Goal: Task Accomplishment & Management: Manage account settings

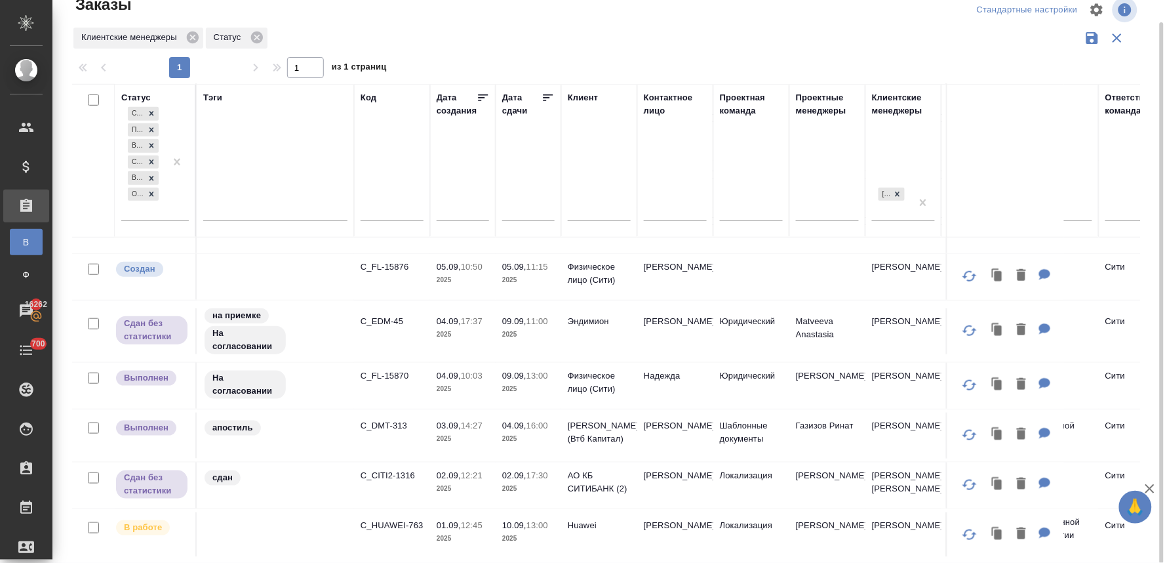
scroll to position [247, 0]
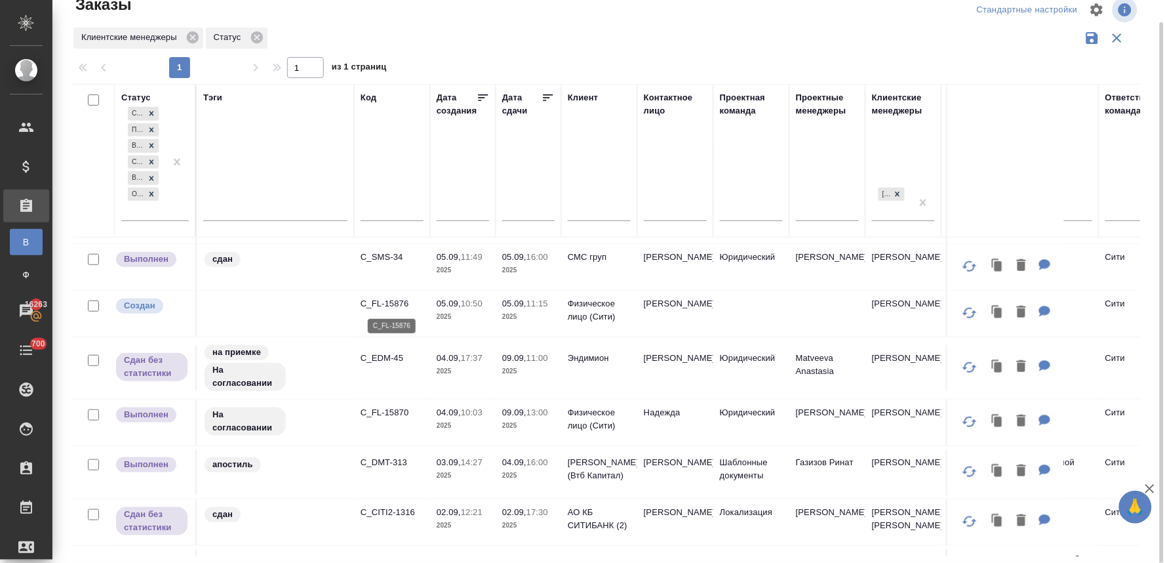
click at [393, 297] on p "C_FL-15876" at bounding box center [392, 303] width 63 height 13
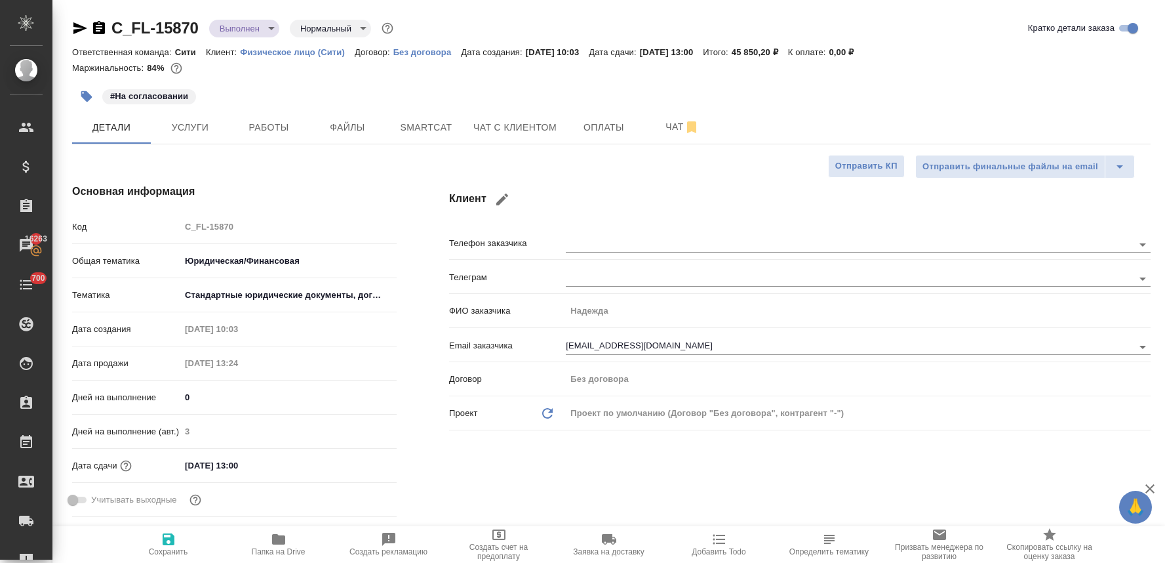
select select "RU"
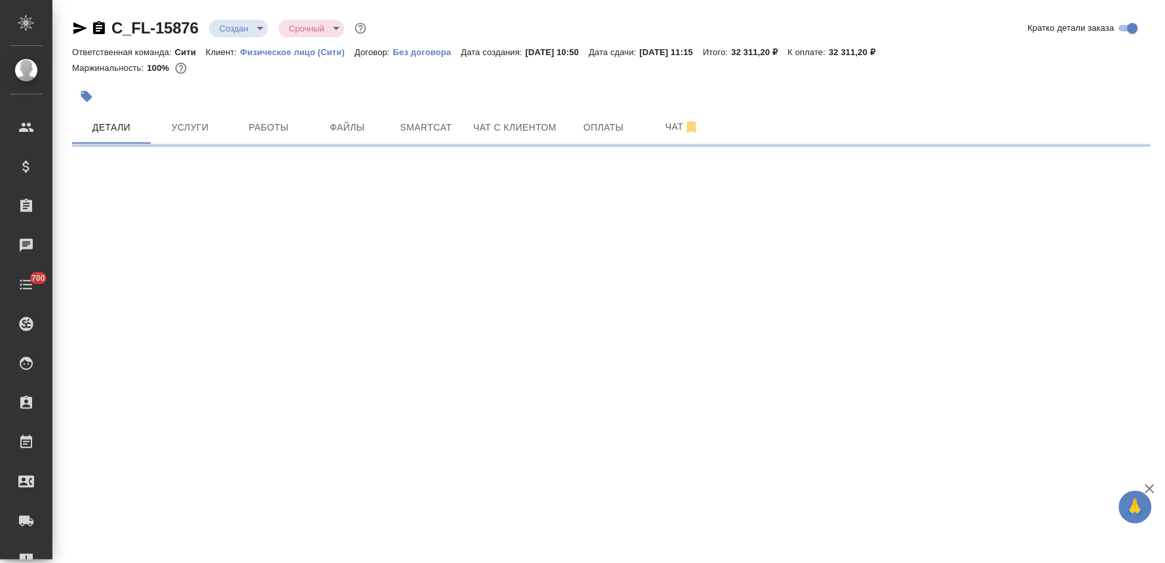
select select "RU"
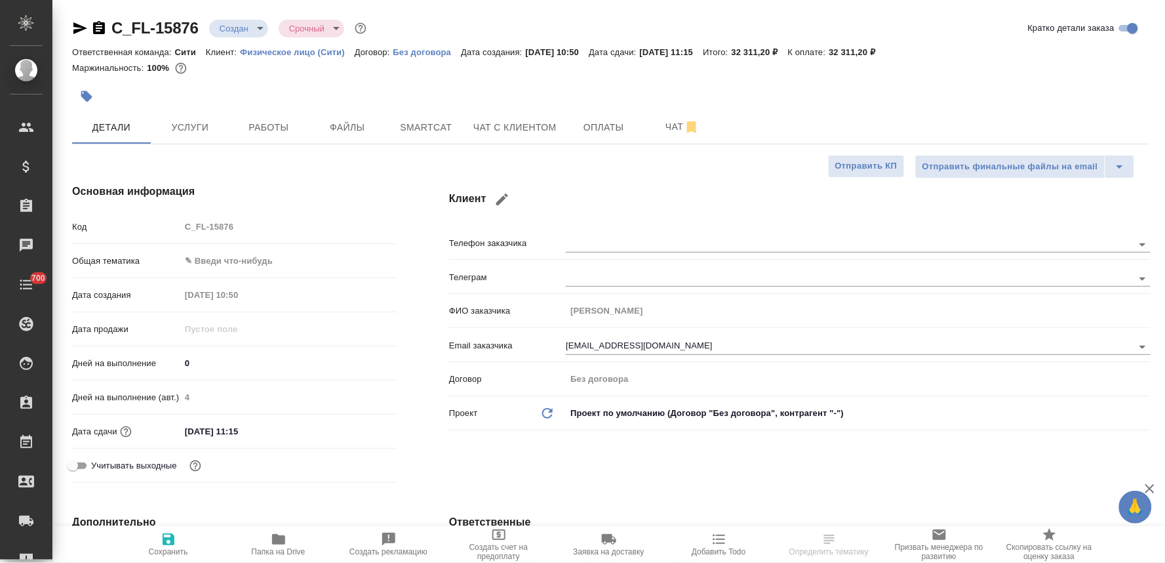
type textarea "x"
click at [190, 129] on span "Услуги" at bounding box center [190, 127] width 63 height 16
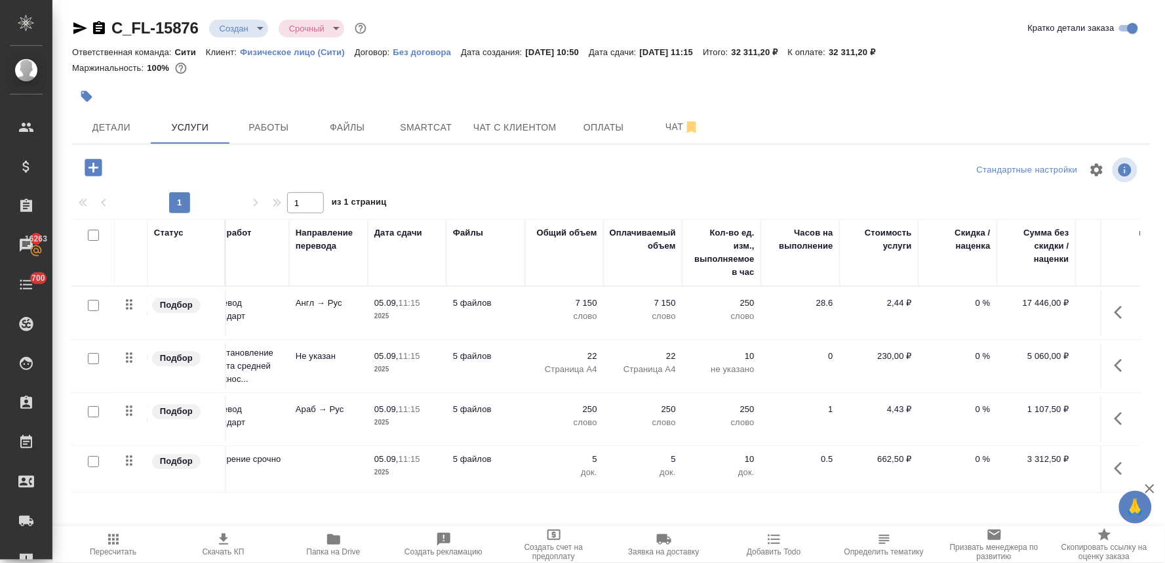
scroll to position [0, 178]
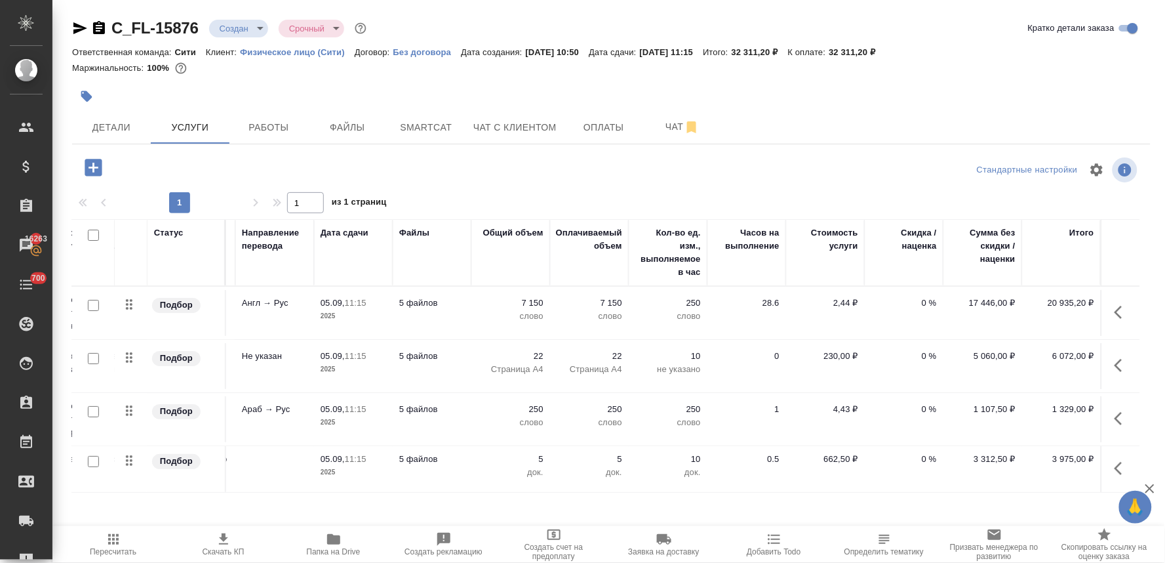
click at [912, 302] on p "0 %" at bounding box center [904, 302] width 66 height 13
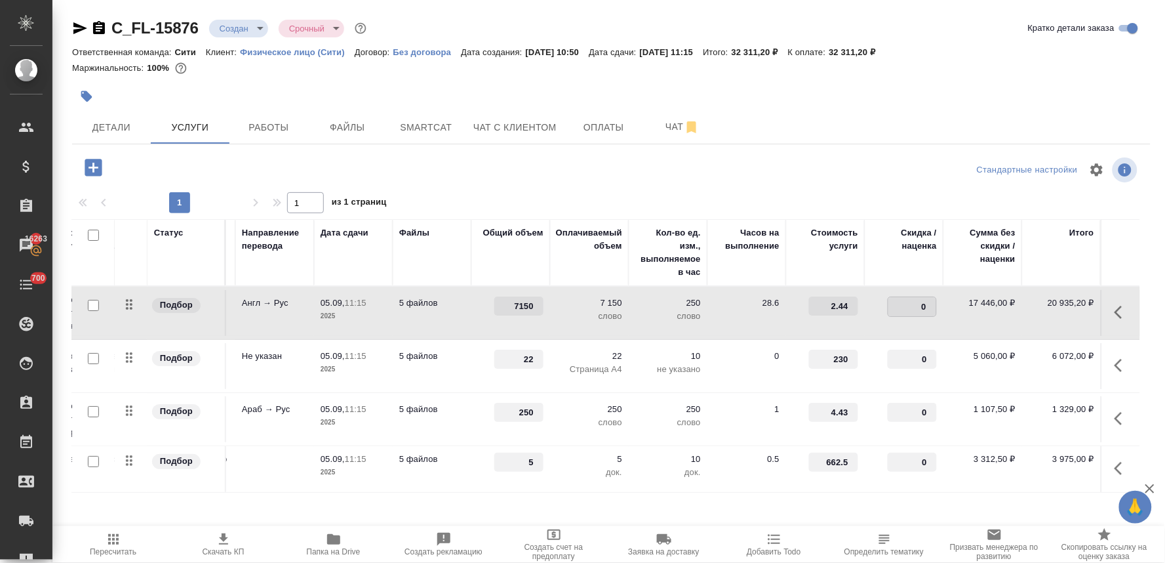
click at [902, 303] on input "0" at bounding box center [912, 306] width 48 height 19
type input "-30"
drag, startPoint x: 798, startPoint y: 152, endPoint x: 507, endPoint y: 210, distance: 296.1
click at [793, 152] on div "C_FL-15876 Создан new Срочный urgent Кратко детали заказа Ответственная команда…" at bounding box center [611, 267] width 1093 height 534
click at [174, 168] on span "Сохранить и пересчитать" at bounding box center [186, 166] width 114 height 15
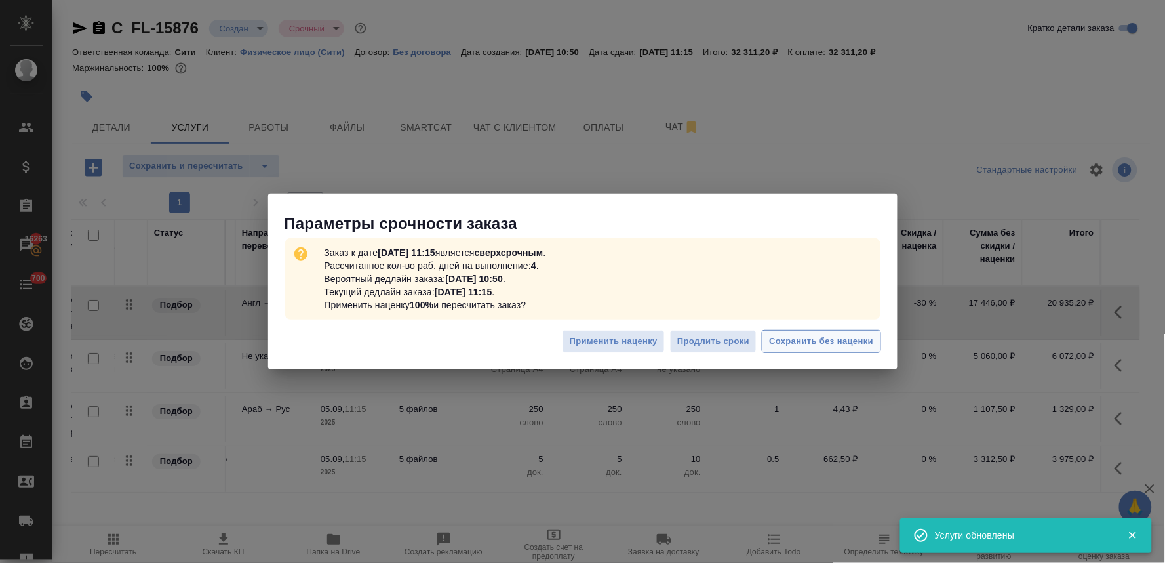
click at [826, 346] on span "Сохранить без наценки" at bounding box center [821, 341] width 104 height 15
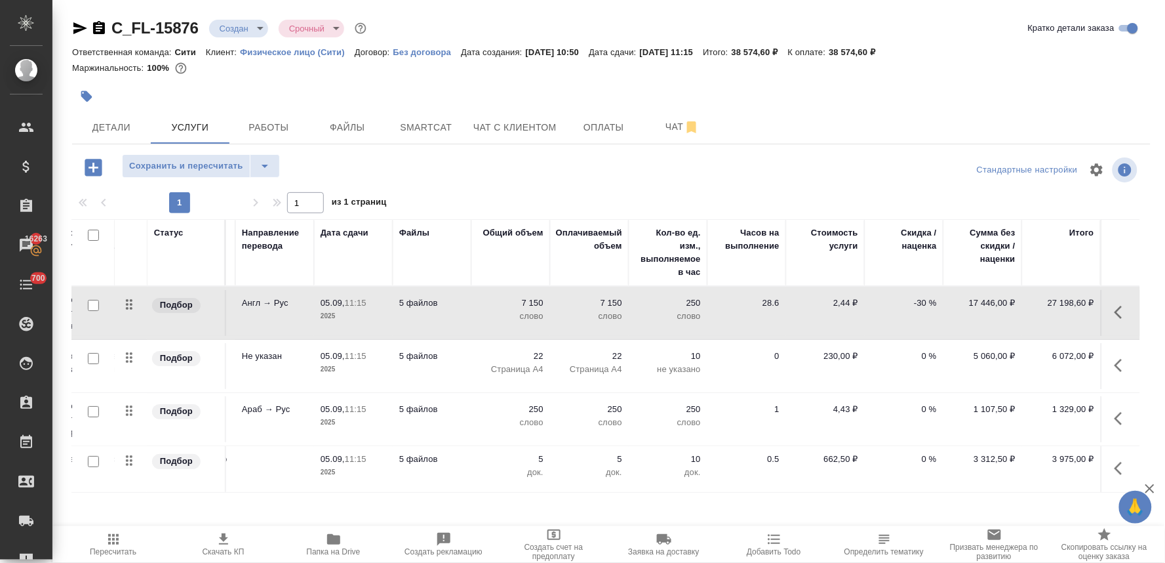
click at [828, 461] on p "662,50 ₽" at bounding box center [826, 458] width 66 height 13
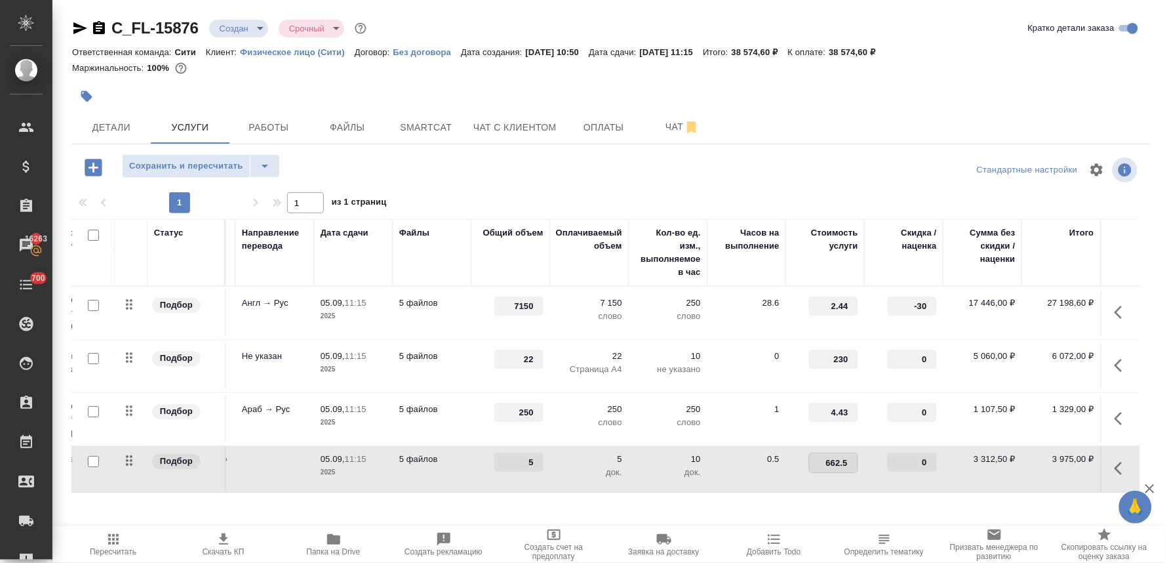
drag, startPoint x: 808, startPoint y: 462, endPoint x: 871, endPoint y: 456, distance: 63.2
click at [870, 456] on tr "Подбор Заверение срочно Заверение срочно 05.09, 11:15 2025 5 файлов 5 5 док. 10…" at bounding box center [522, 469] width 1236 height 47
type input "900"
click at [699, 197] on div "1 1 из 1 страниц" at bounding box center [611, 202] width 1078 height 21
click at [171, 170] on span "Сохранить и пересчитать" at bounding box center [186, 166] width 114 height 15
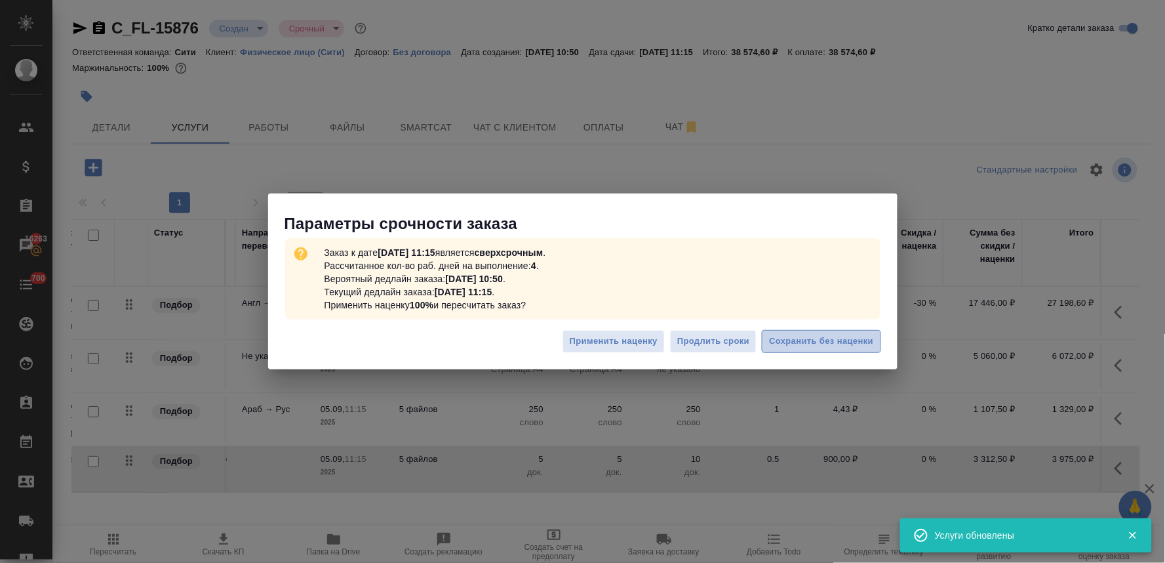
click at [820, 347] on span "Сохранить без наценки" at bounding box center [821, 341] width 104 height 15
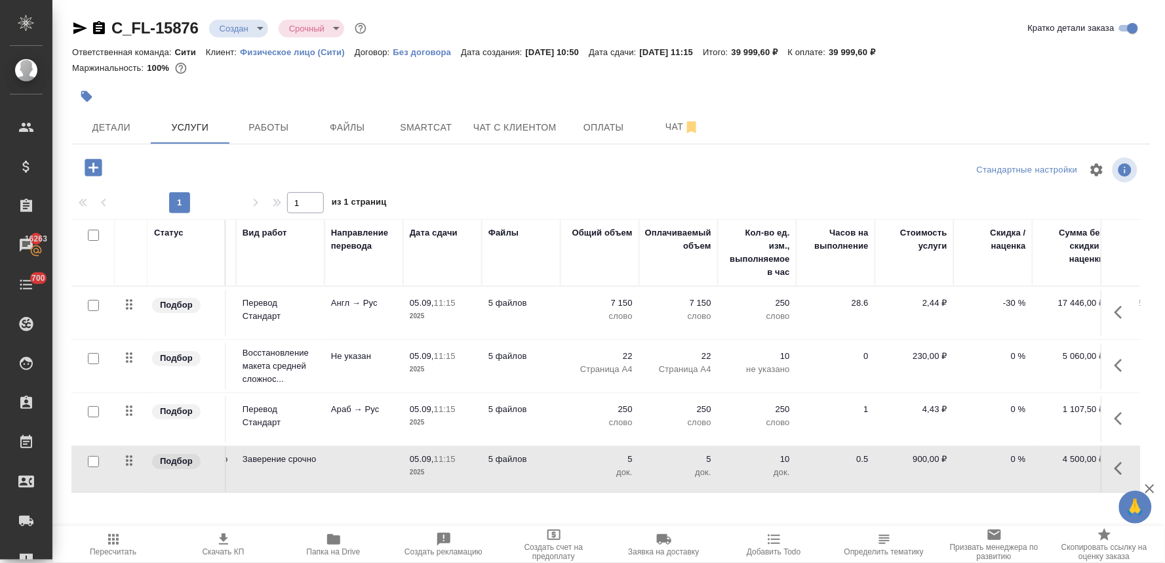
scroll to position [0, 134]
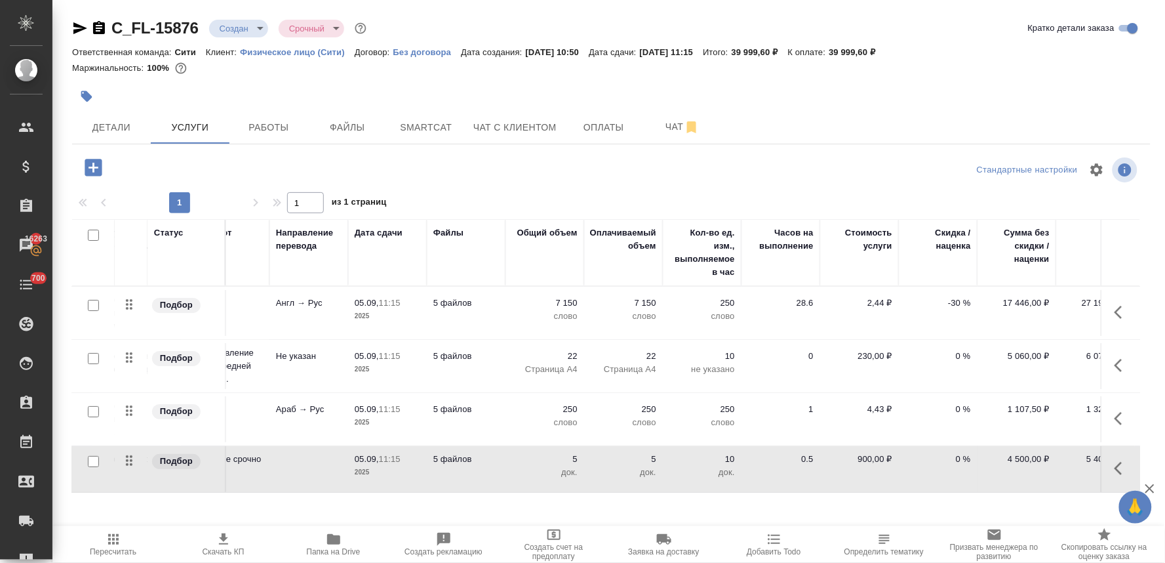
click at [961, 405] on p "0 %" at bounding box center [938, 409] width 66 height 13
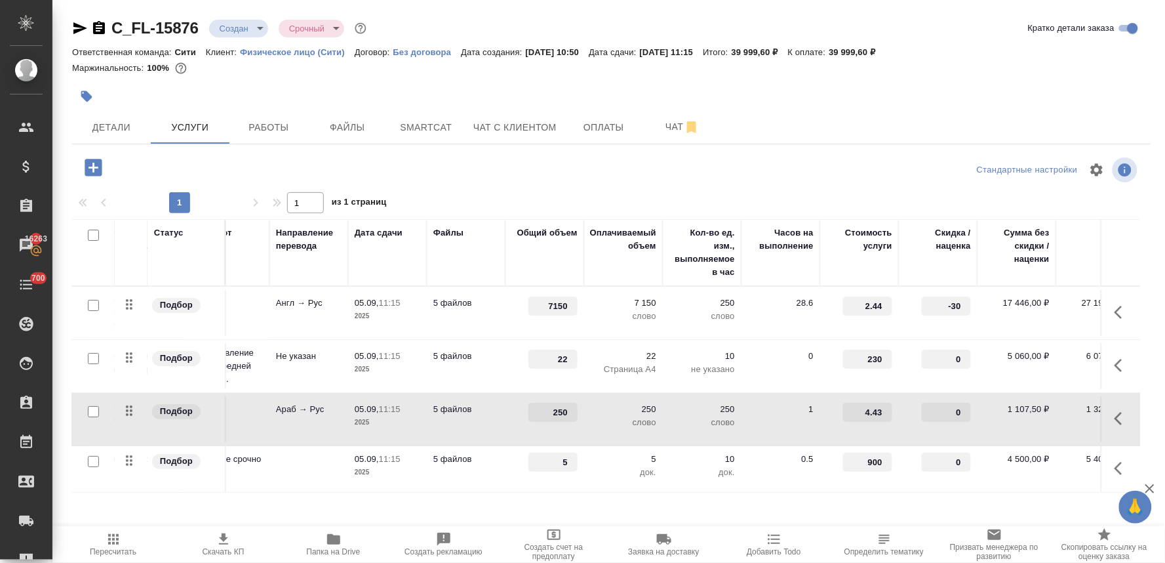
click at [955, 413] on input "0" at bounding box center [946, 412] width 49 height 19
type input "-30"
click at [851, 132] on div "Детали Услуги Работы Файлы Smartcat Чат с клиентом Оплаты Чат" at bounding box center [611, 127] width 1078 height 33
click at [212, 163] on span "Сохранить и пересчитать" at bounding box center [186, 166] width 114 height 15
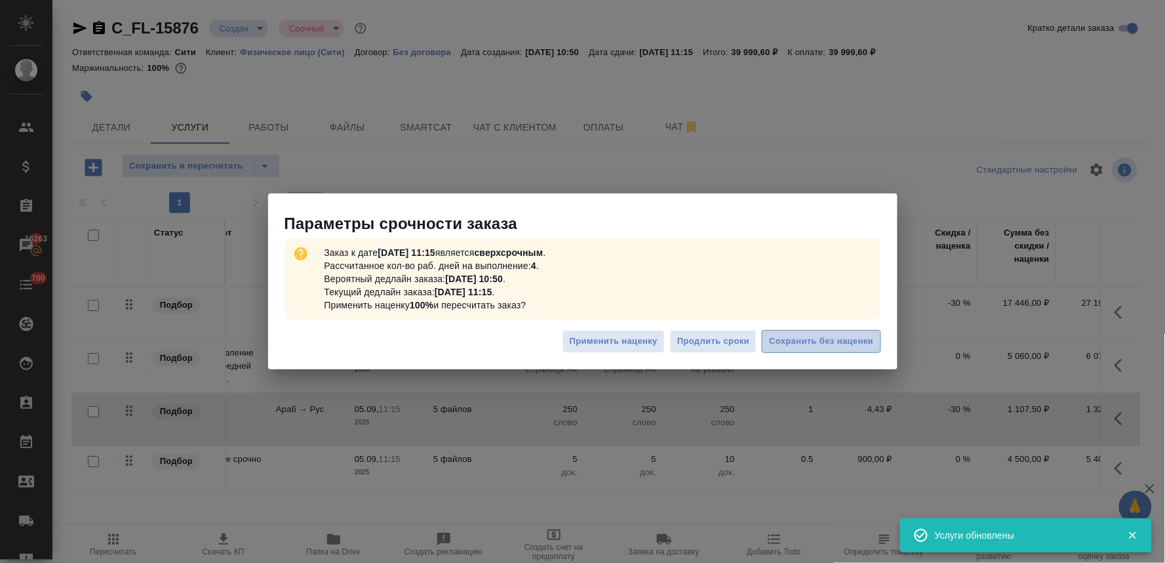
click at [846, 345] on span "Сохранить без наценки" at bounding box center [821, 341] width 104 height 15
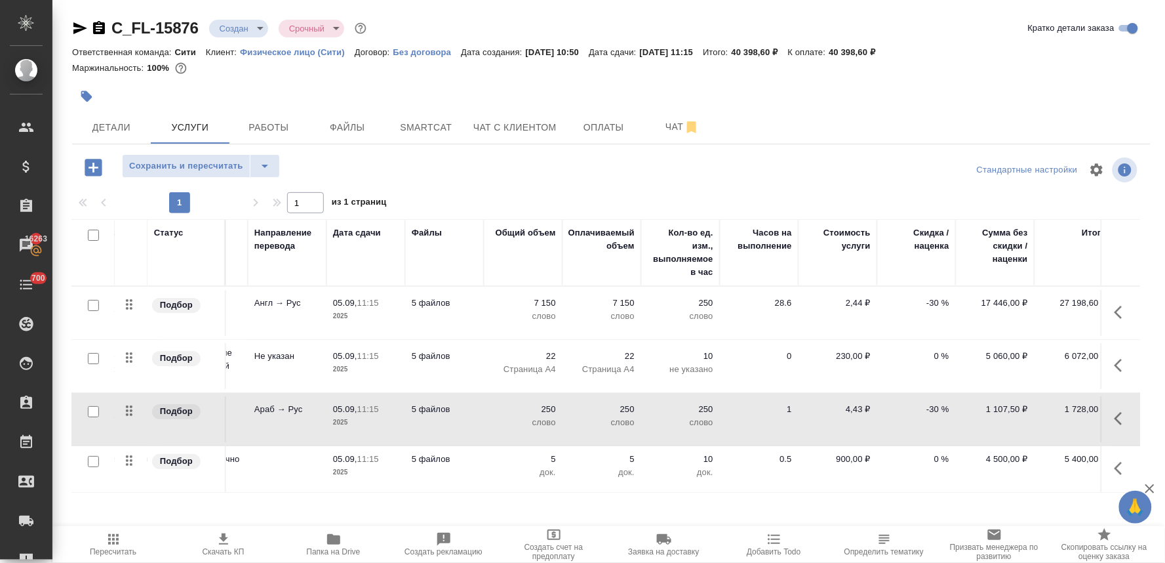
scroll to position [0, 178]
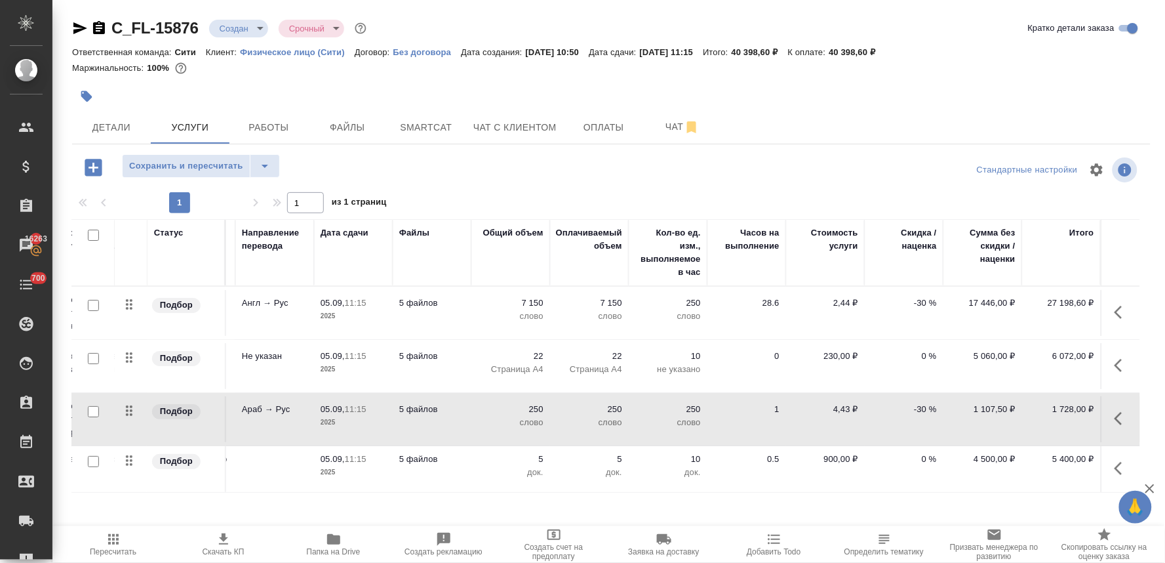
click at [423, 160] on div "Сохранить и пересчитать" at bounding box center [251, 167] width 359 height 27
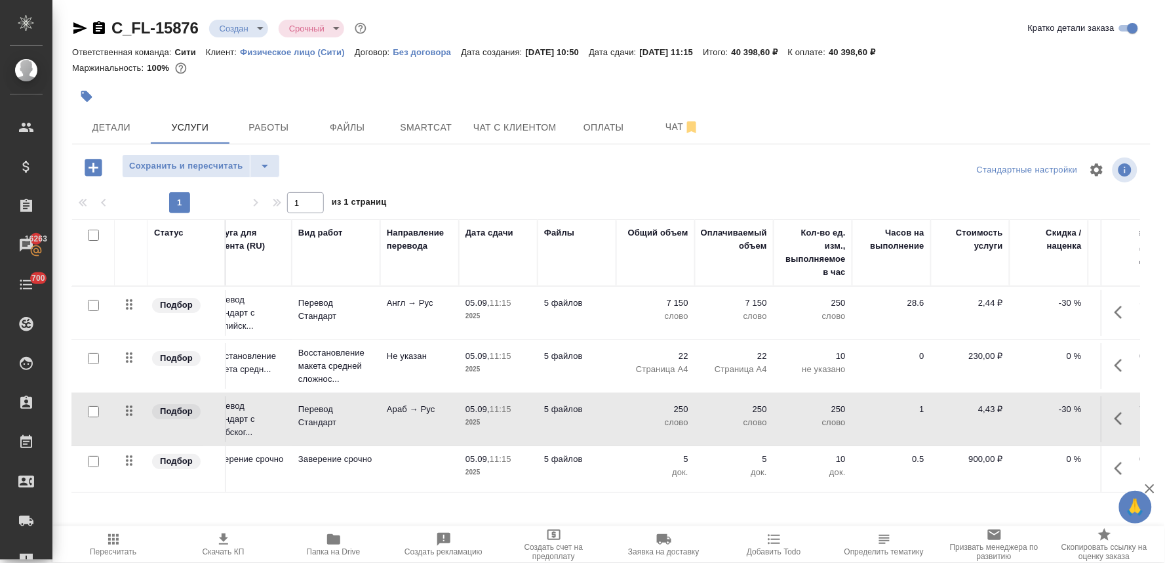
scroll to position [0, 0]
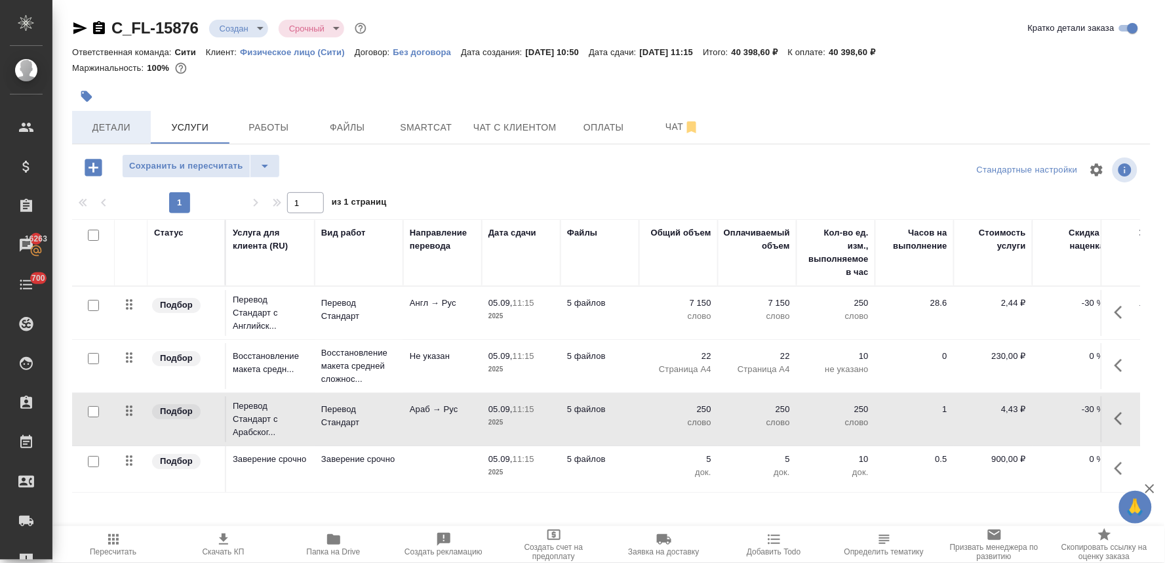
click at [116, 130] on span "Детали" at bounding box center [111, 127] width 63 height 16
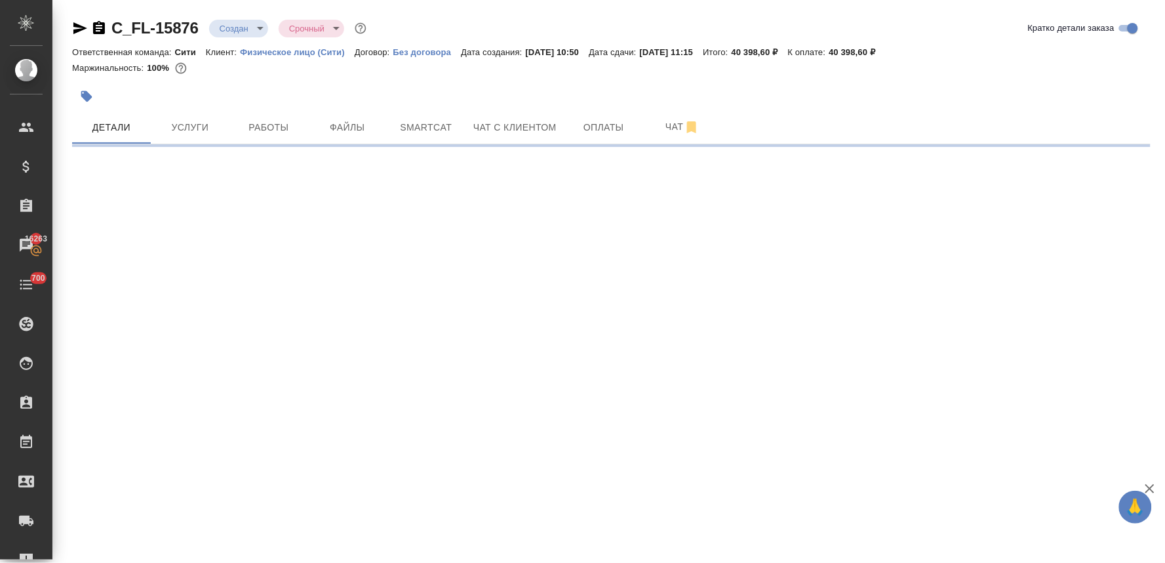
select select "RU"
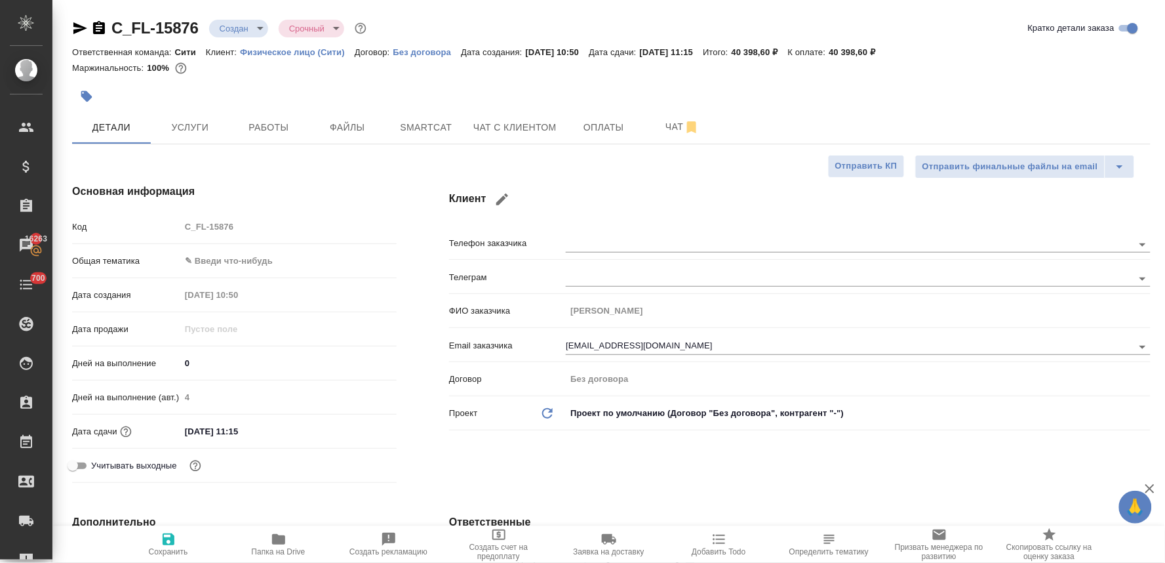
type textarea "x"
click at [236, 264] on body "🙏 .cls-1 fill:#fff; AWATERA Lyamina Nadezhda Клиенты Спецификации Заказы 16263 …" at bounding box center [582, 281] width 1165 height 563
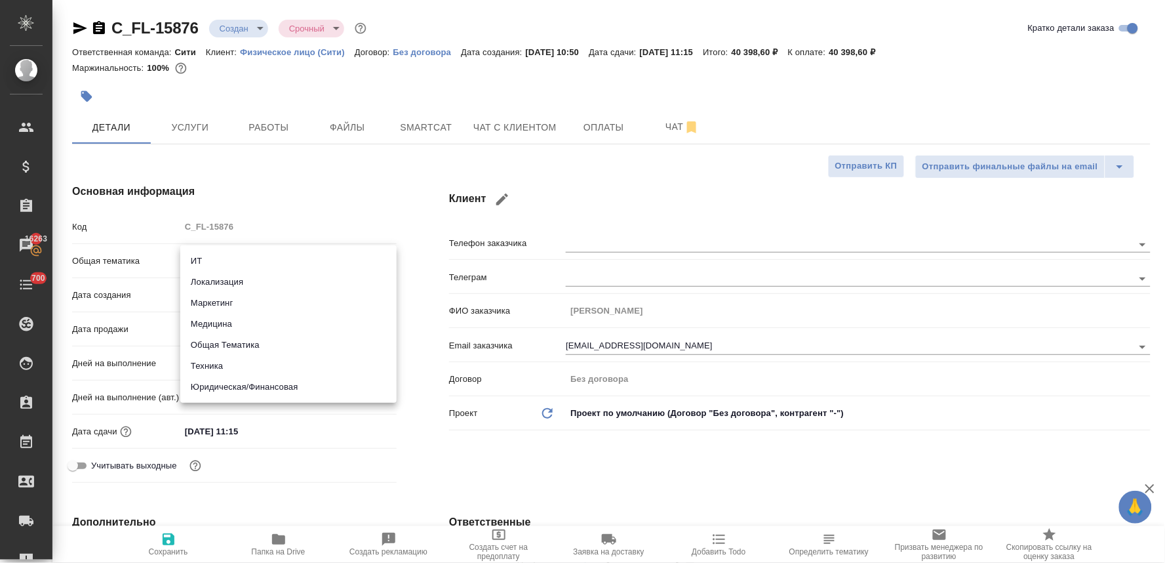
click at [264, 391] on li "Юридическая/Финансовая" at bounding box center [288, 386] width 216 height 21
type input "yr-fn"
type textarea "x"
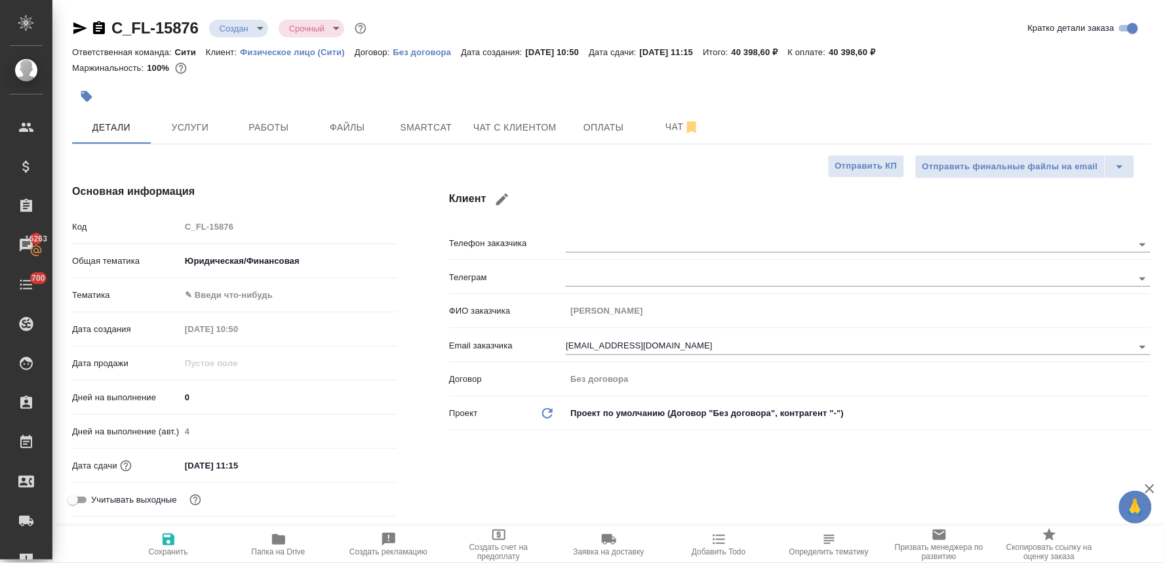
click at [247, 294] on body "🙏 .cls-1 fill:#fff; AWATERA Lyamina Nadezhda Клиенты Спецификации Заказы 16263 …" at bounding box center [582, 281] width 1165 height 563
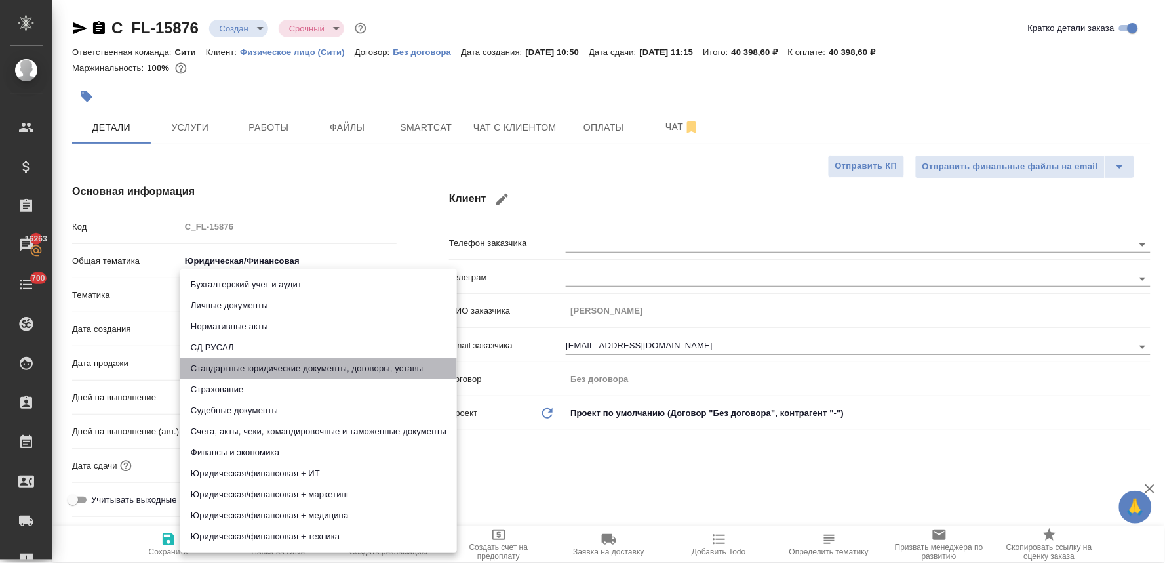
click at [303, 364] on li "Стандартные юридические документы, договоры, уставы" at bounding box center [318, 368] width 277 height 21
type textarea "x"
type input "5f647205b73bc97568ca66bf"
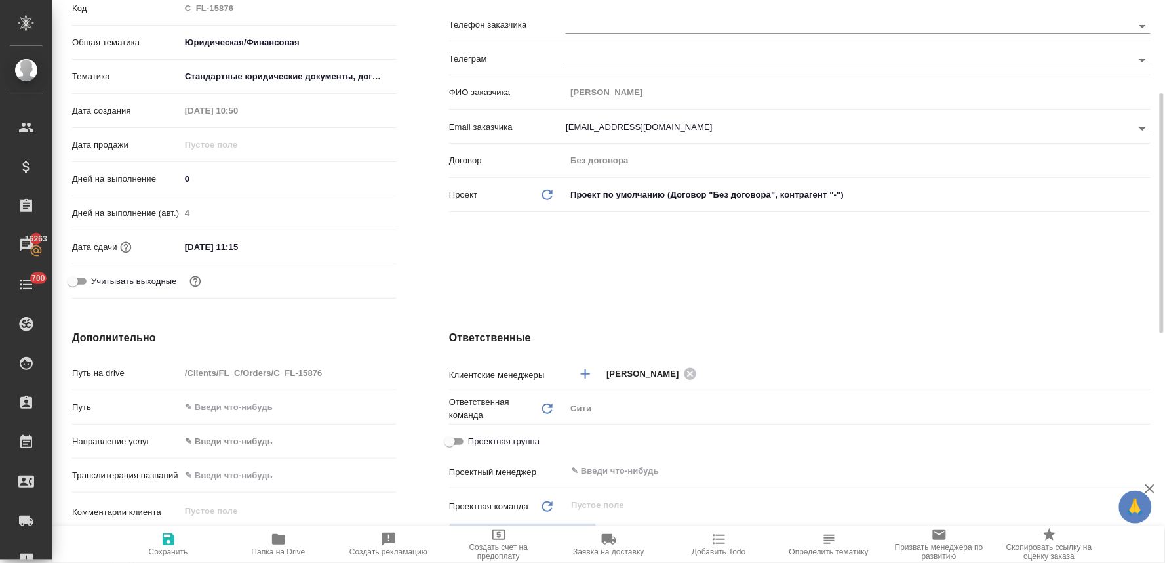
scroll to position [364, 0]
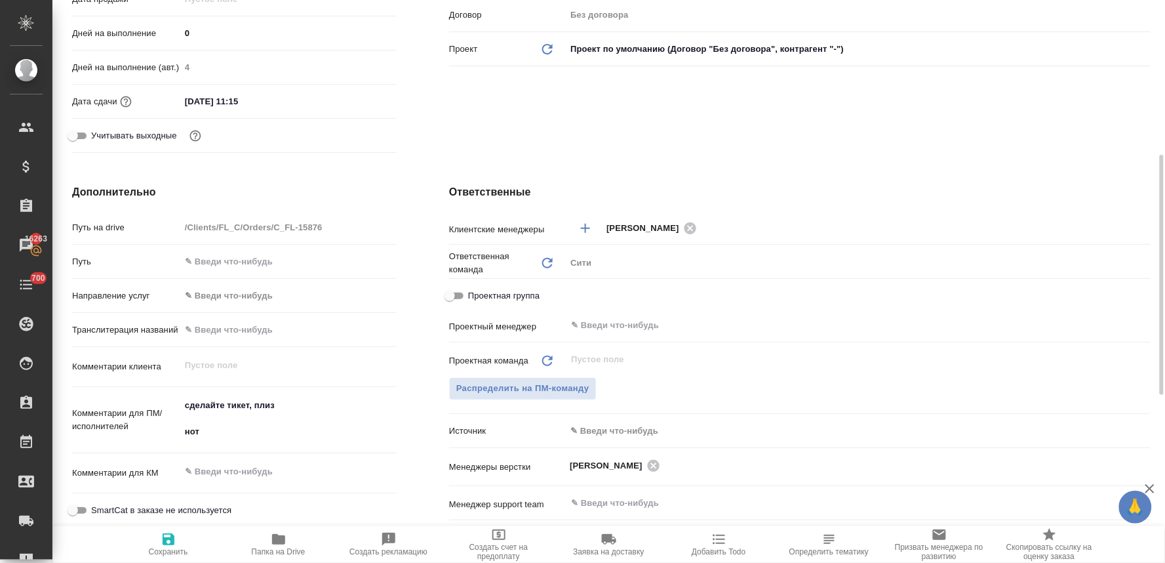
type textarea "x"
drag, startPoint x: 243, startPoint y: 408, endPoint x: 143, endPoint y: 420, distance: 100.3
click at [147, 420] on div "Комментарии для ПМ/исполнителей сделайте тикет, плиз нот x" at bounding box center [234, 420] width 325 height 56
click at [241, 418] on textarea "сделайте тикет, плиз нот" at bounding box center [288, 419] width 215 height 49
drag, startPoint x: 239, startPoint y: 405, endPoint x: 153, endPoint y: 397, distance: 85.7
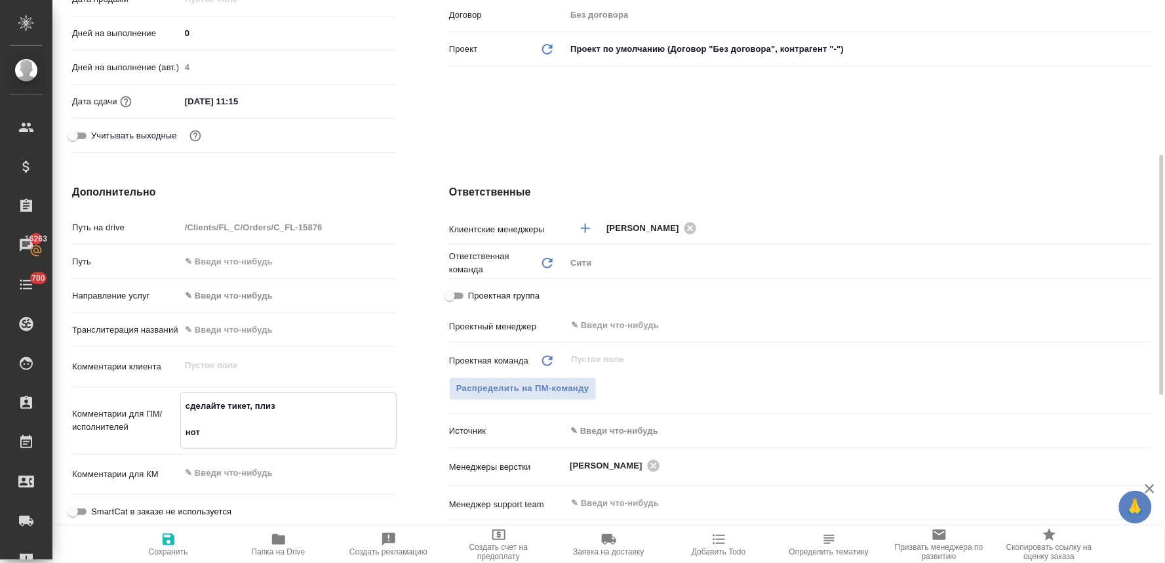
click at [153, 397] on div "Комментарии для ПМ/исполнителей сделайте тикет, плиз нот x" at bounding box center [234, 420] width 325 height 56
type textarea "нот"
type textarea "x"
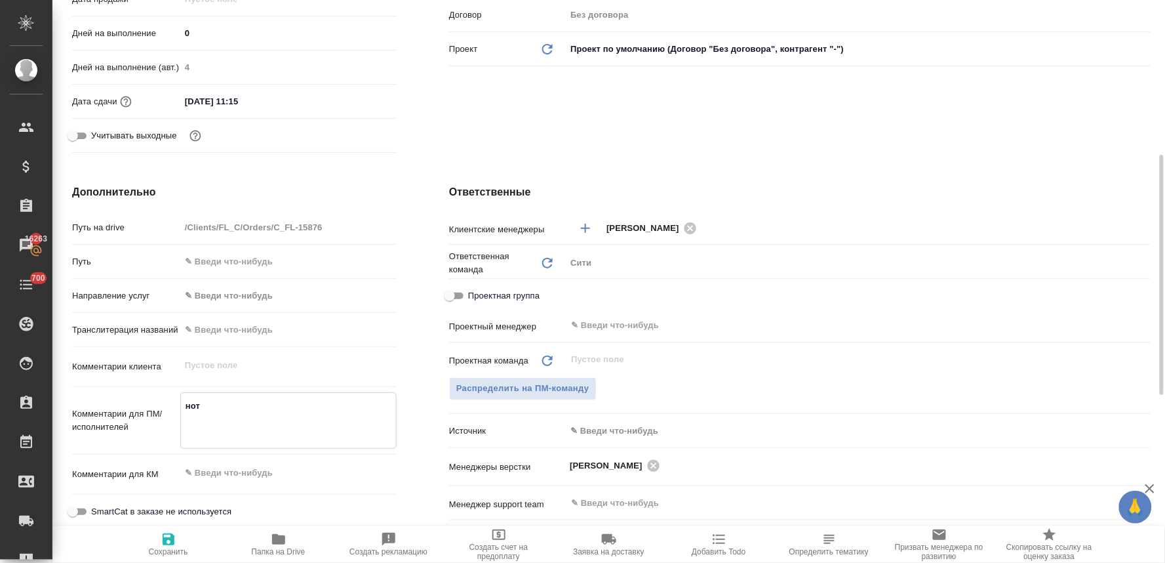
type textarea "нот"
type textarea "x"
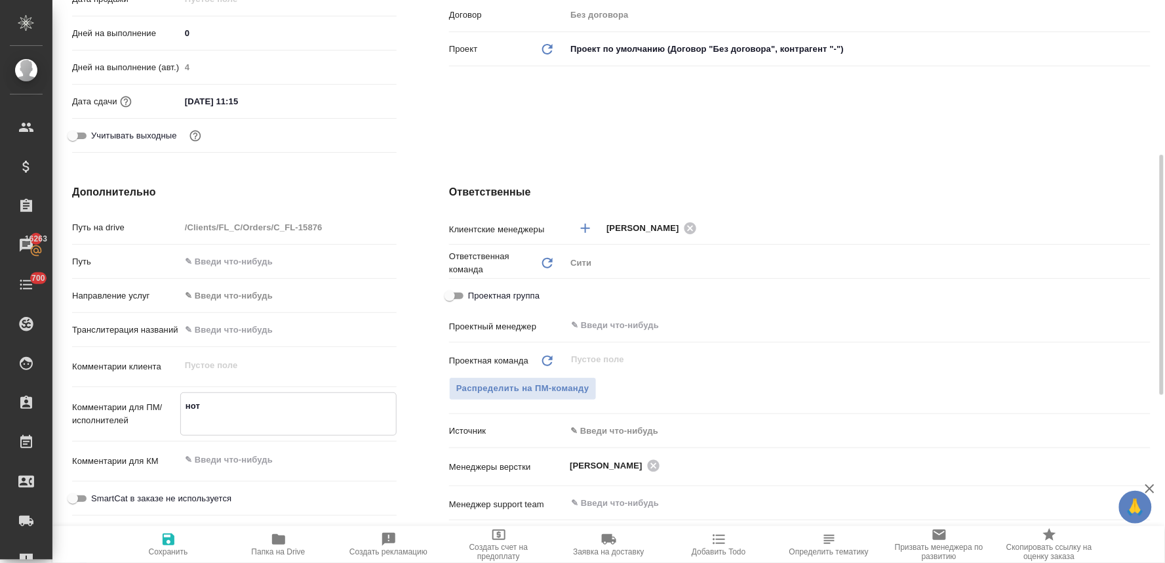
type textarea "нот"
type textarea "x"
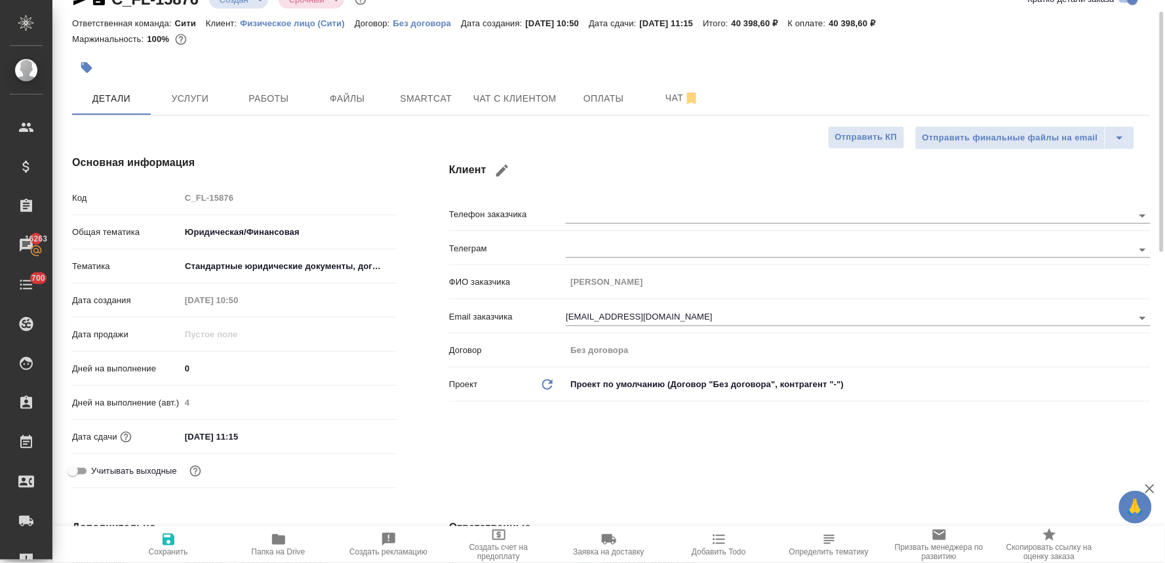
scroll to position [0, 0]
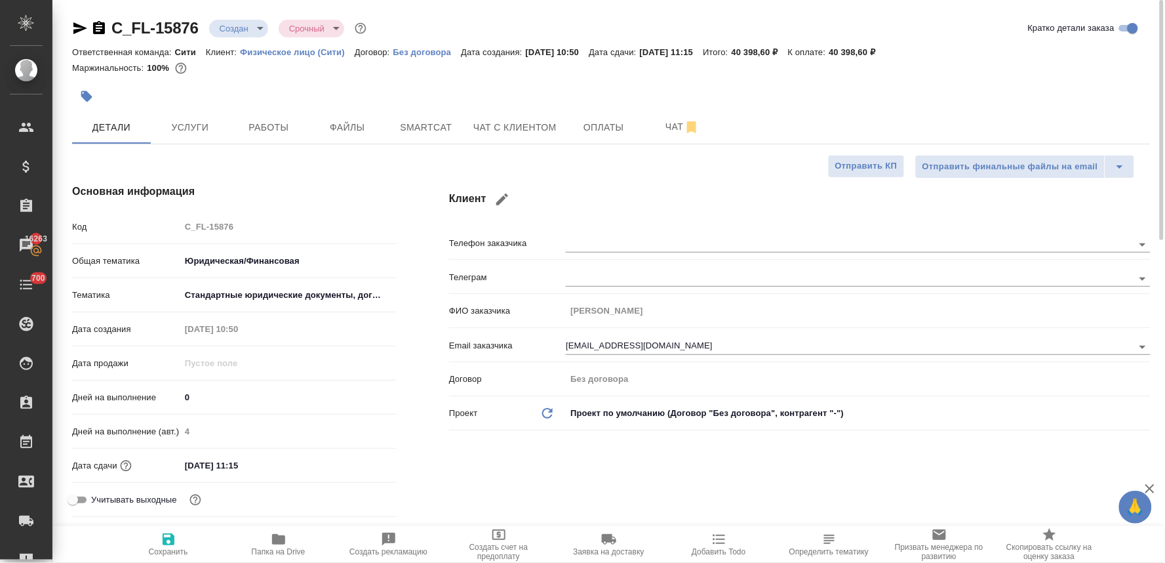
type textarea "нот"
type textarea "x"
click at [174, 547] on span "Сохранить" at bounding box center [168, 551] width 39 height 9
type textarea "x"
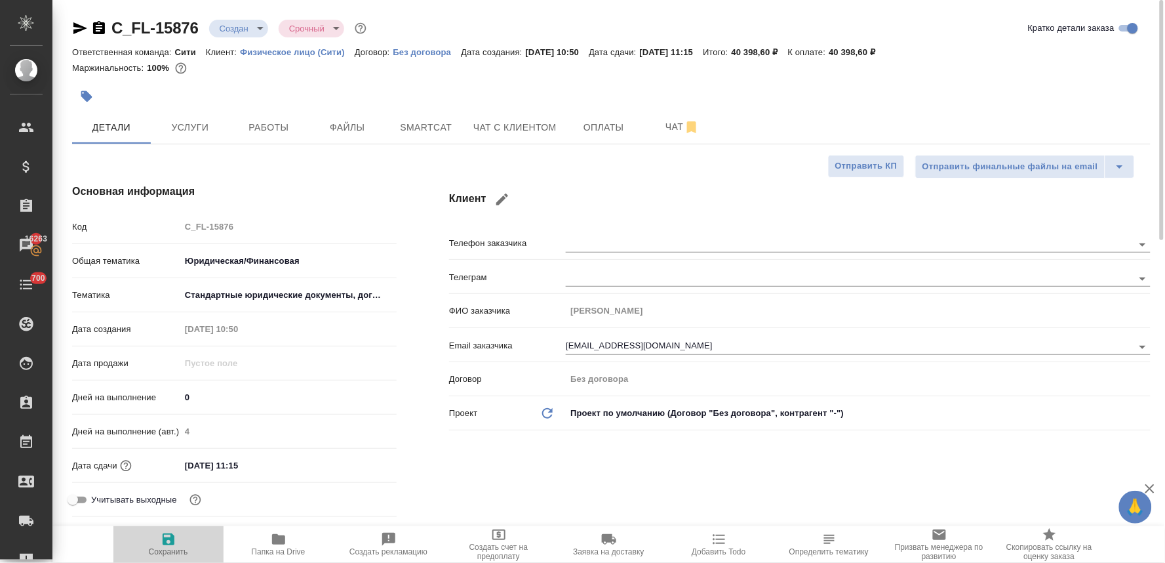
type textarea "x"
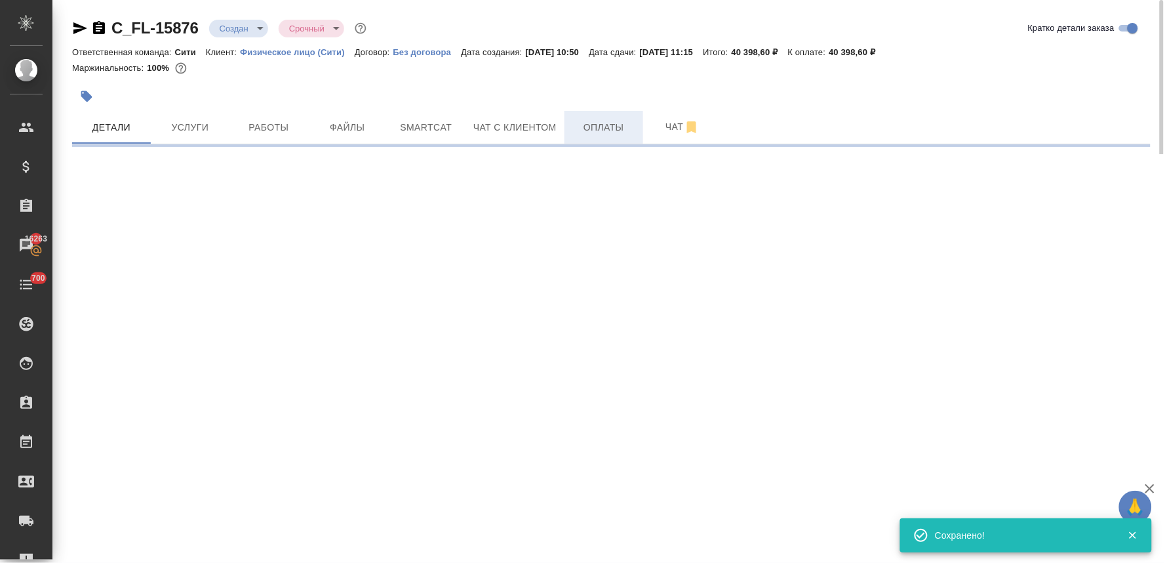
click at [580, 134] on span "Оплаты" at bounding box center [603, 127] width 63 height 16
select select "RU"
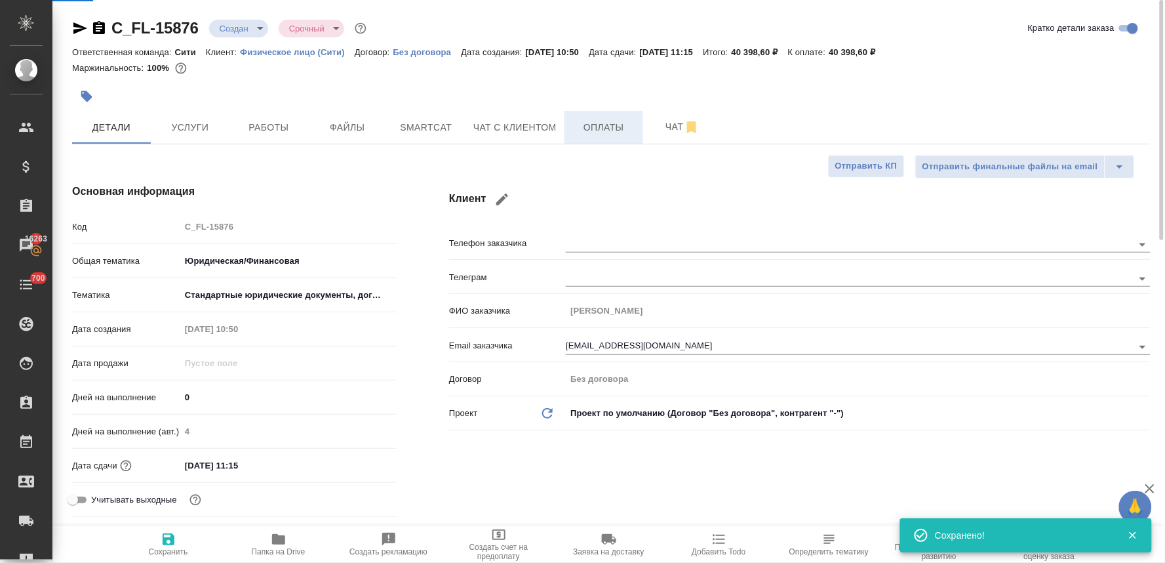
type textarea "x"
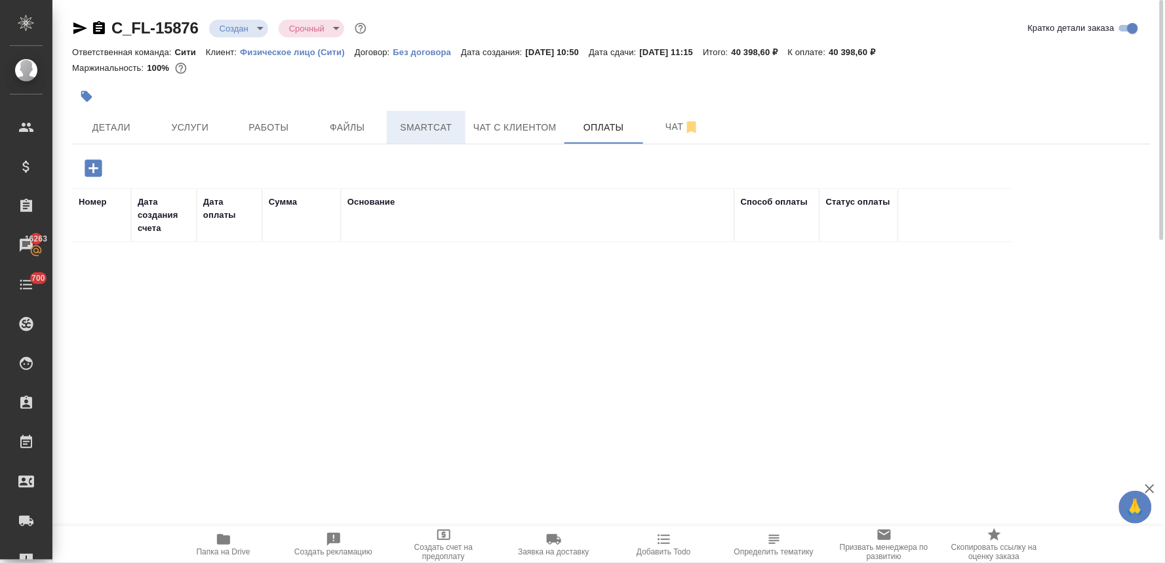
click at [434, 136] on button "Smartcat" at bounding box center [426, 127] width 79 height 33
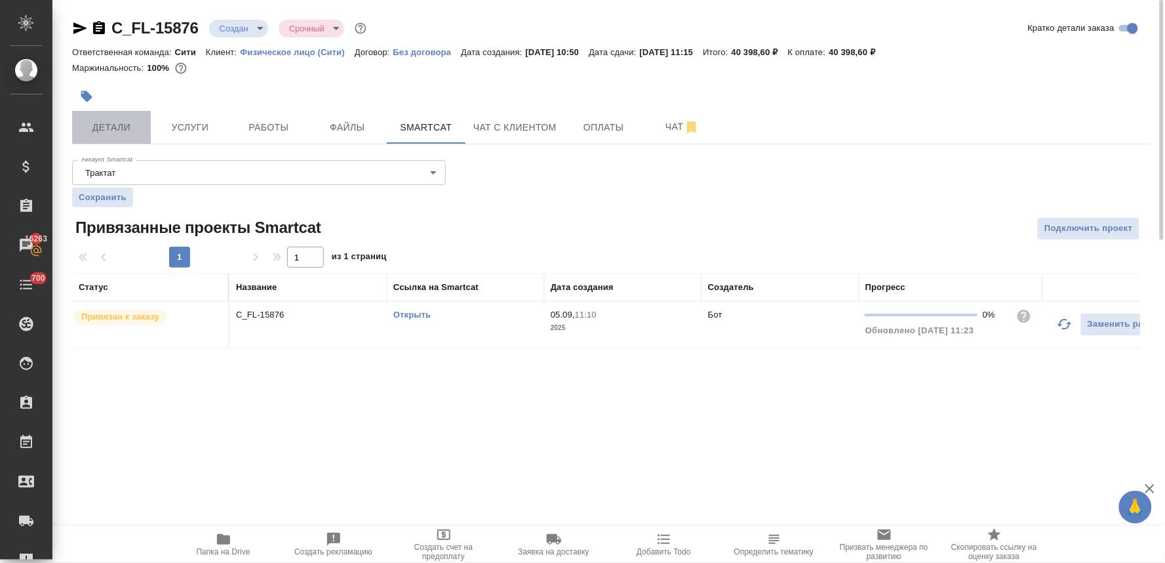
click at [123, 121] on span "Детали" at bounding box center [111, 127] width 63 height 16
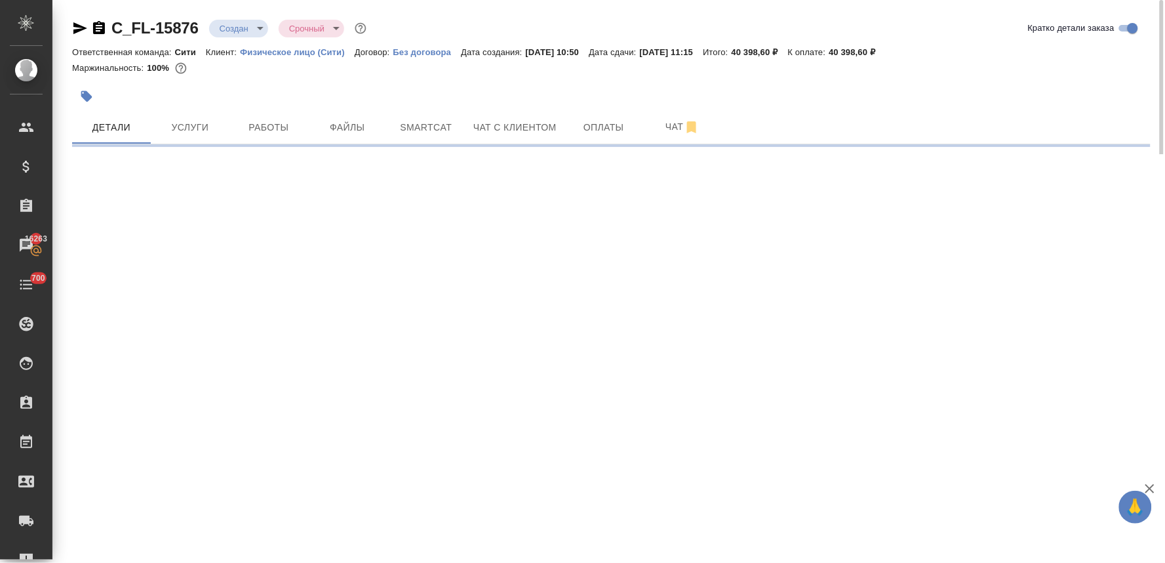
select select "RU"
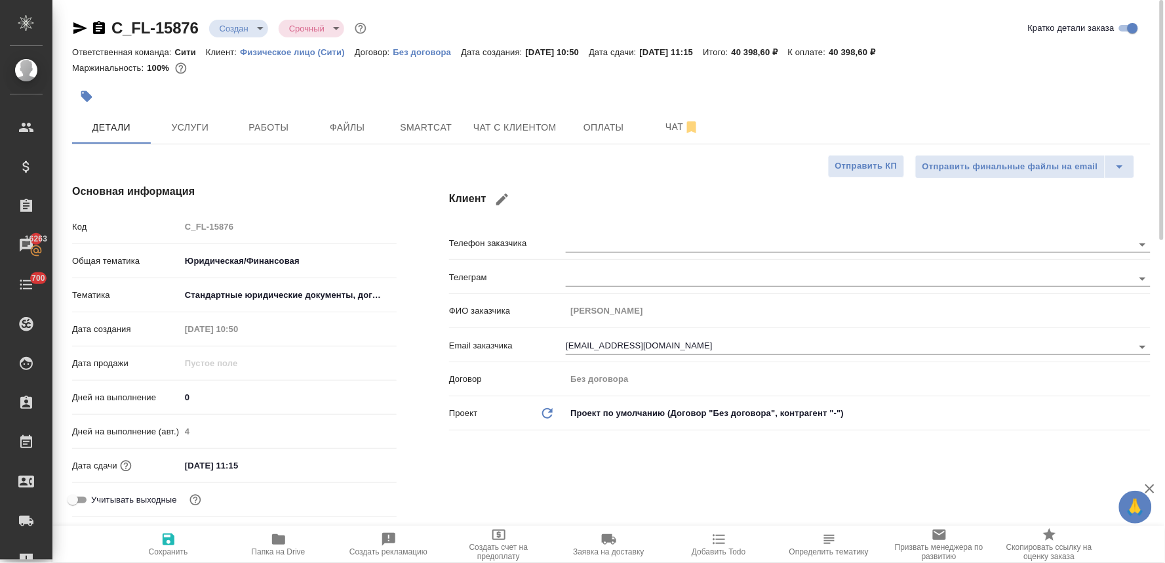
type textarea "x"
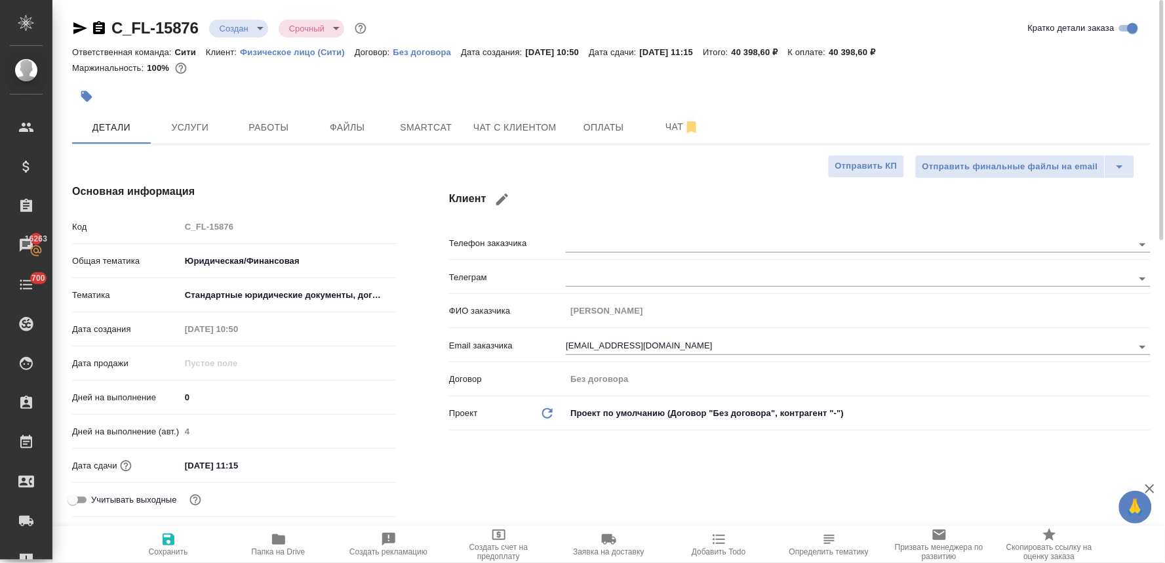
type textarea "x"
